Goal: Task Accomplishment & Management: Use online tool/utility

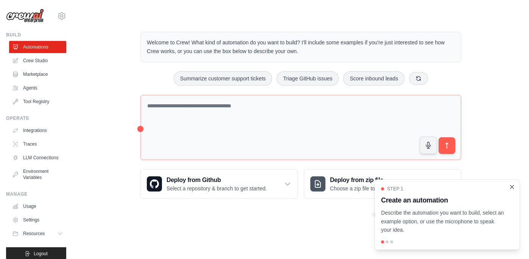
click at [514, 187] on icon "Close walkthrough" at bounding box center [512, 186] width 7 height 7
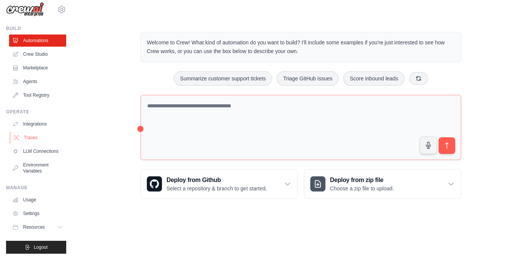
scroll to position [6, 0]
click at [36, 84] on link "Agents" at bounding box center [38, 81] width 57 height 12
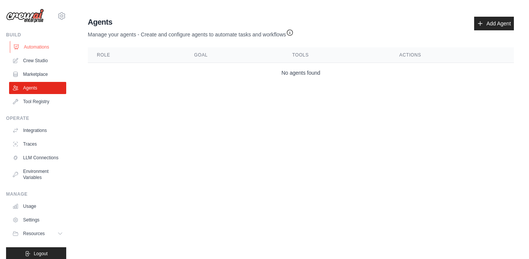
click at [44, 46] on link "Automations" at bounding box center [38, 47] width 57 height 12
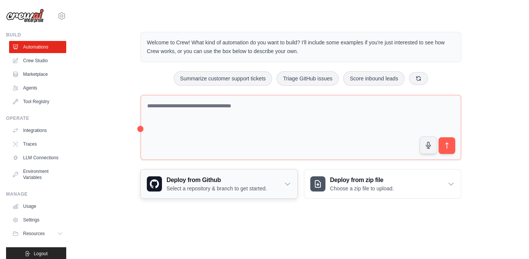
click at [273, 183] on div "Deploy from Github Select a repository & branch to get started." at bounding box center [219, 183] width 157 height 29
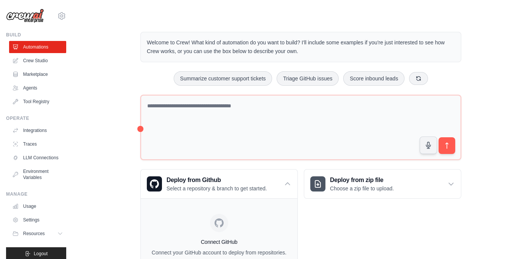
click at [493, 137] on div "Welcome to Crew! What kind of automation do you want to build? I'll include som…" at bounding box center [301, 162] width 432 height 284
